Goal: Transaction & Acquisition: Purchase product/service

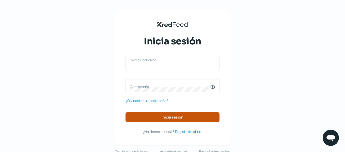
type input "[EMAIL_ADDRESS][DOMAIN_NAME]"
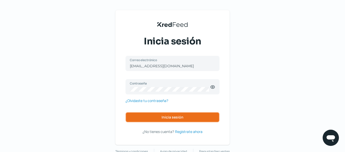
click at [170, 119] on span "Inicia sesión" at bounding box center [173, 118] width 22 height 4
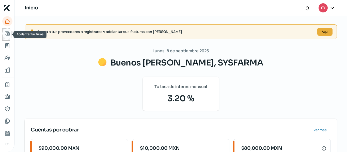
click at [5, 34] on icon "Adelantar facturas" at bounding box center [7, 34] width 5 height 4
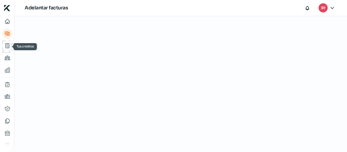
click at [9, 45] on icon "Tus créditos" at bounding box center [7, 46] width 6 height 6
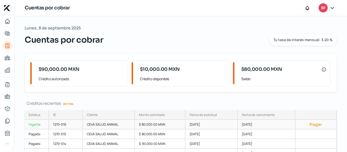
click at [197, 124] on div "[DATE]" at bounding box center [211, 125] width 52 height 10
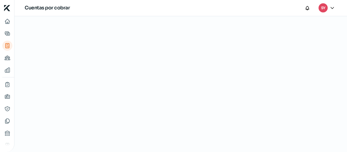
click at [197, 124] on div at bounding box center [180, 84] width 333 height 136
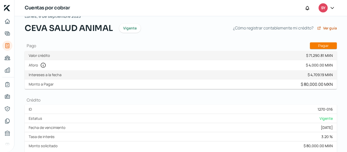
scroll to position [23, 0]
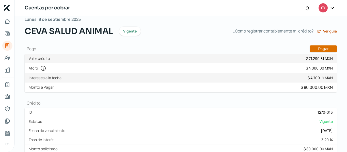
click at [316, 48] on button "Pagar" at bounding box center [323, 48] width 27 height 7
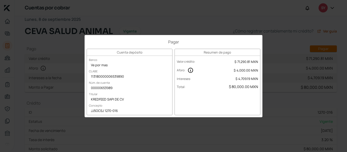
click at [237, 102] on div "Resumen de pago Valor crédito : $ 71,290.81 MXN Aforo : $ 4,000.00 MXN Interese…" at bounding box center [218, 82] width 86 height 67
click at [272, 87] on div "Pagar Cuenta depósito Banco Ve por mas [PERSON_NAME] 113180000006539890 Núm. de…" at bounding box center [173, 76] width 347 height 152
